Goal: Check status: Check status

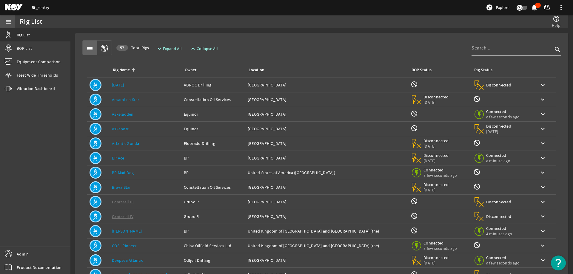
click at [6, 20] on mat-icon "menu" at bounding box center [8, 21] width 7 height 7
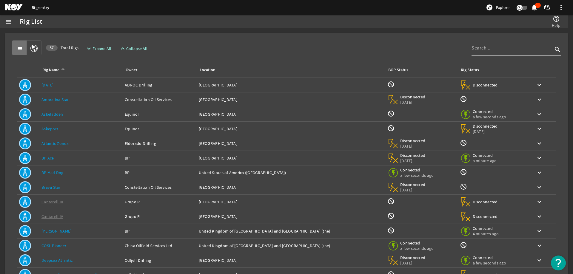
click at [18, 46] on mat-icon "list" at bounding box center [19, 48] width 7 height 7
click at [10, 20] on mat-icon "menu" at bounding box center [8, 21] width 7 height 7
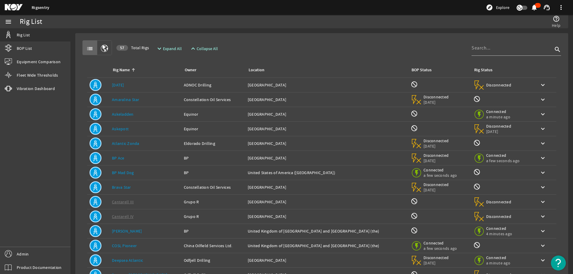
click at [121, 98] on link "Amaralina Star" at bounding box center [125, 99] width 27 height 5
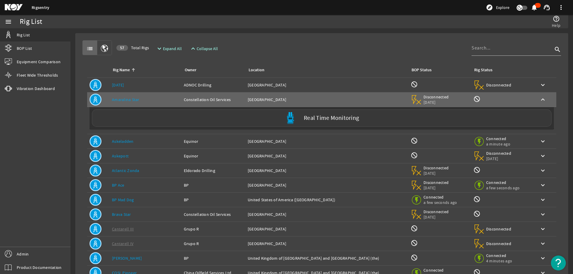
click at [322, 119] on label "Real Time Monitoring" at bounding box center [331, 118] width 55 height 6
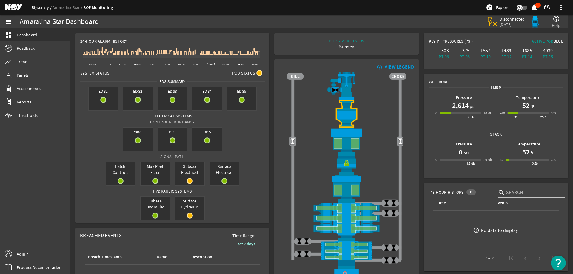
click at [39, 5] on link "Rigsentry" at bounding box center [42, 7] width 21 height 5
